Goal: Check status: Check status

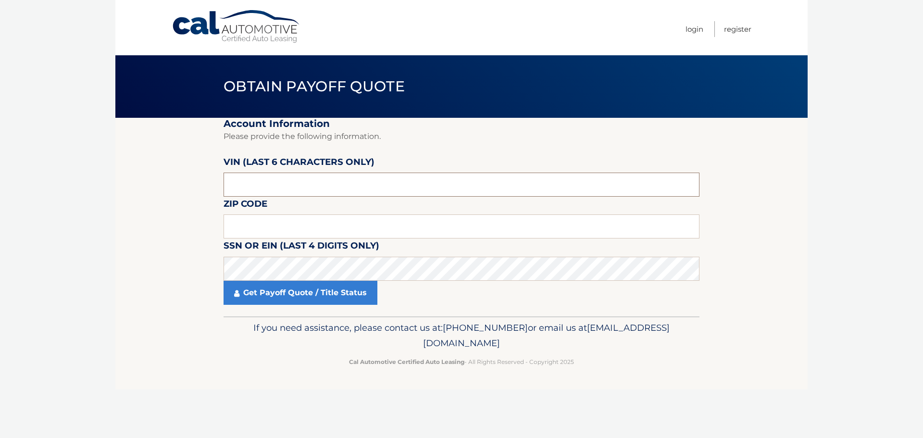
click at [318, 187] on input "text" at bounding box center [461, 185] width 476 height 24
click at [286, 226] on input "text" at bounding box center [461, 226] width 476 height 24
type input "10562"
click at [286, 188] on input "text" at bounding box center [461, 185] width 476 height 24
click at [287, 179] on input "text" at bounding box center [461, 185] width 476 height 24
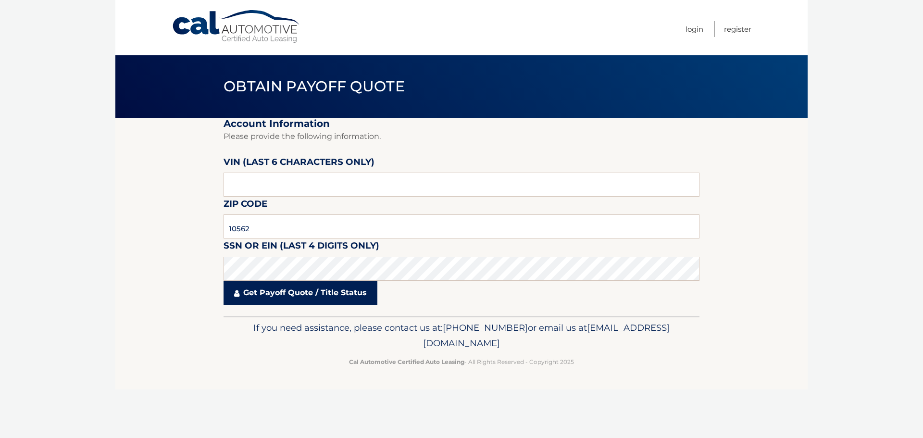
click at [290, 290] on link "Get Payoff Quote / Title Status" at bounding box center [300, 293] width 154 height 24
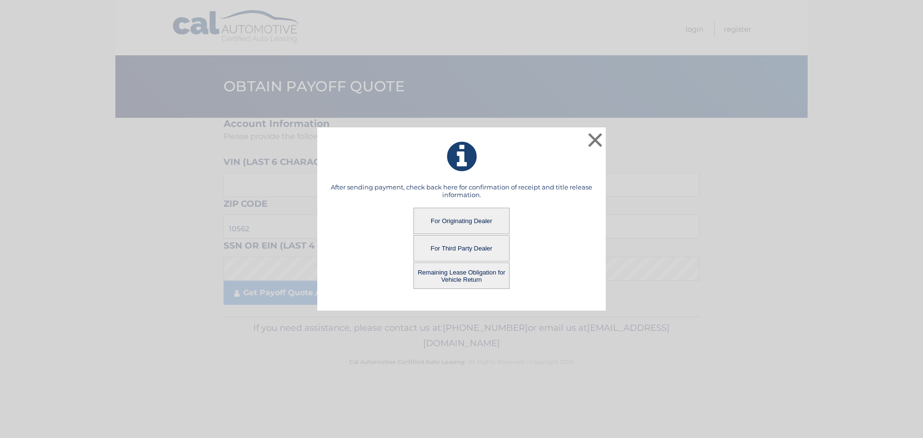
click at [464, 250] on button "For Third Party Dealer" at bounding box center [461, 248] width 96 height 26
click at [469, 246] on button "For Third Party Dealer" at bounding box center [461, 248] width 96 height 26
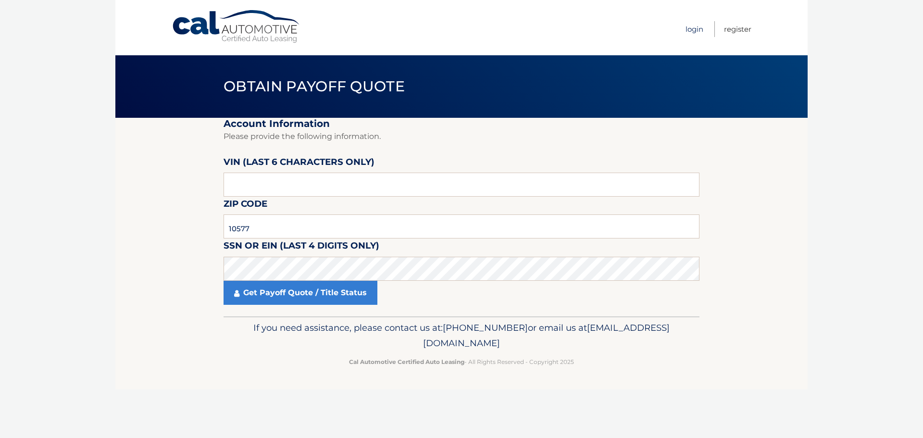
click at [700, 29] on link "Login" at bounding box center [694, 29] width 18 height 16
click at [281, 227] on input "text" at bounding box center [461, 226] width 476 height 24
type input "10562"
click at [262, 185] on input "text" at bounding box center [461, 185] width 476 height 24
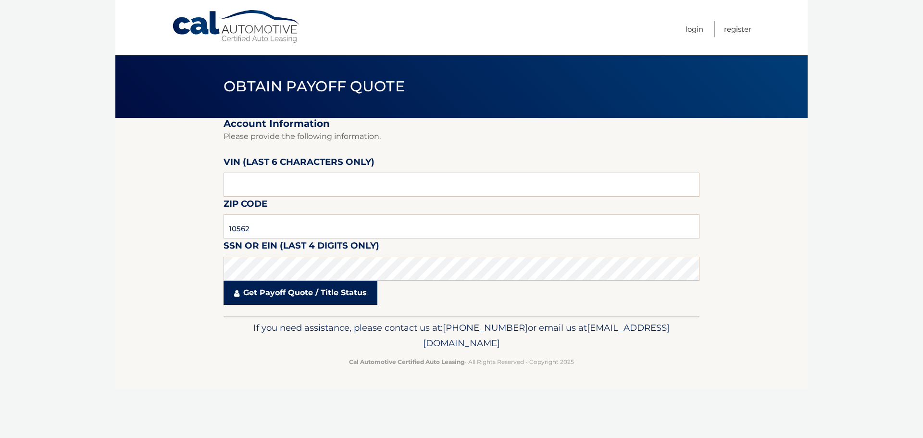
click at [287, 294] on link "Get Payoff Quote / Title Status" at bounding box center [300, 293] width 154 height 24
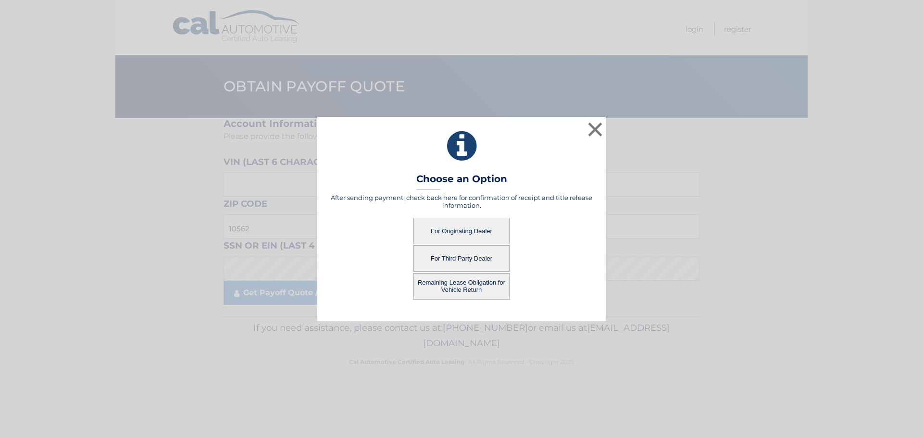
click at [472, 259] on button "For Third Party Dealer" at bounding box center [461, 258] width 96 height 26
click at [471, 257] on button "For Third Party Dealer" at bounding box center [461, 258] width 96 height 26
